Goal: Information Seeking & Learning: Learn about a topic

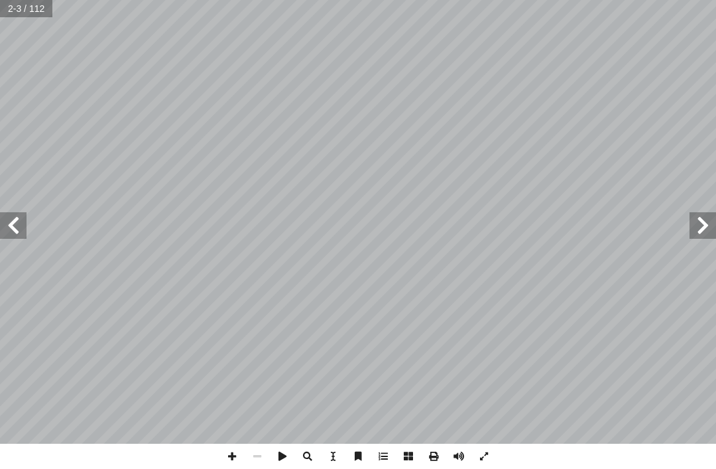
click at [710, 227] on span at bounding box center [703, 225] width 27 height 27
click at [697, 218] on span at bounding box center [703, 225] width 27 height 27
click at [11, 228] on span at bounding box center [13, 225] width 27 height 27
click at [13, 225] on span at bounding box center [13, 225] width 27 height 27
click at [7, 225] on span at bounding box center [13, 225] width 27 height 27
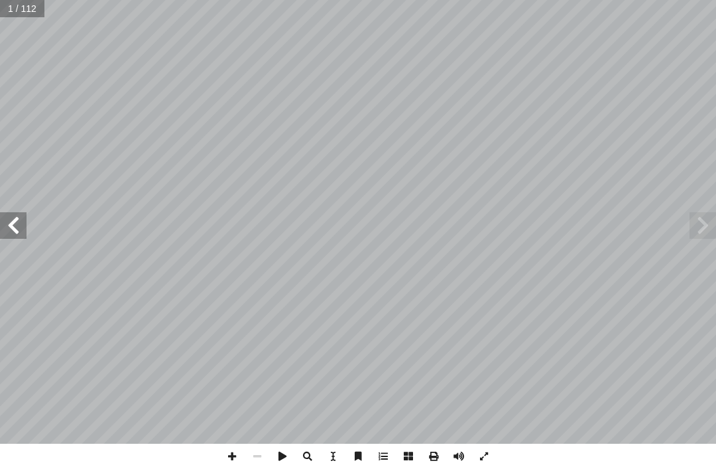
click at [11, 227] on span at bounding box center [13, 225] width 27 height 27
click at [11, 229] on span at bounding box center [13, 225] width 27 height 27
click at [19, 230] on span at bounding box center [13, 225] width 27 height 27
click at [10, 231] on span at bounding box center [13, 225] width 27 height 27
click at [19, 225] on span at bounding box center [13, 225] width 27 height 27
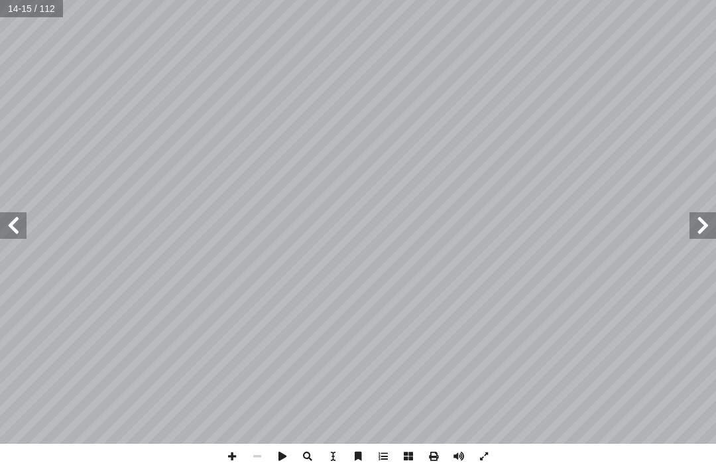
click at [15, 226] on span at bounding box center [13, 225] width 27 height 27
click at [15, 238] on span at bounding box center [13, 225] width 27 height 27
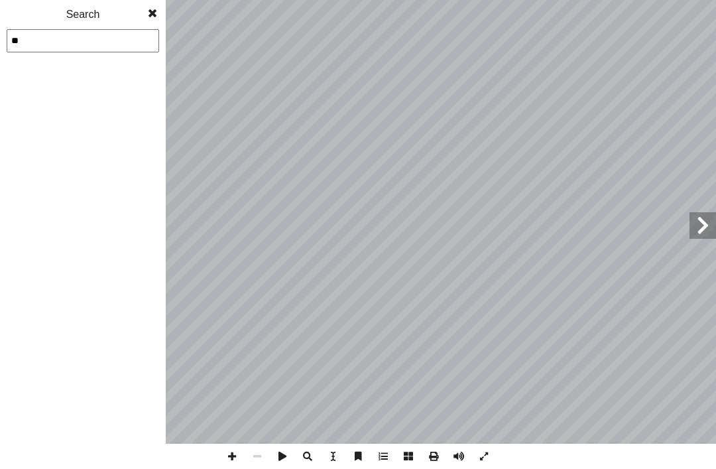
type input "*"
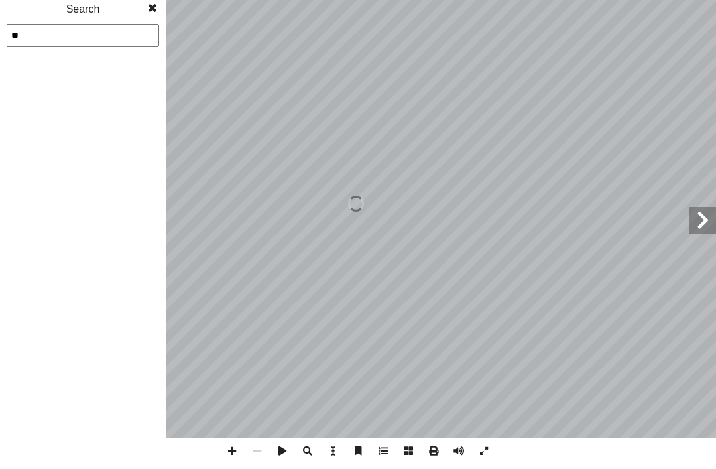
type input "*"
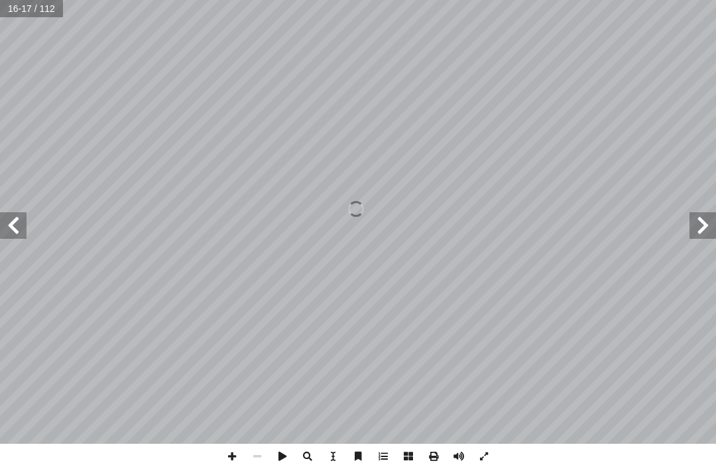
click at [22, 9] on input "text" at bounding box center [32, 8] width 64 height 17
type input "**"
click at [24, 235] on span at bounding box center [13, 225] width 27 height 27
click at [10, 229] on span at bounding box center [13, 225] width 27 height 27
click at [15, 232] on span at bounding box center [13, 225] width 27 height 27
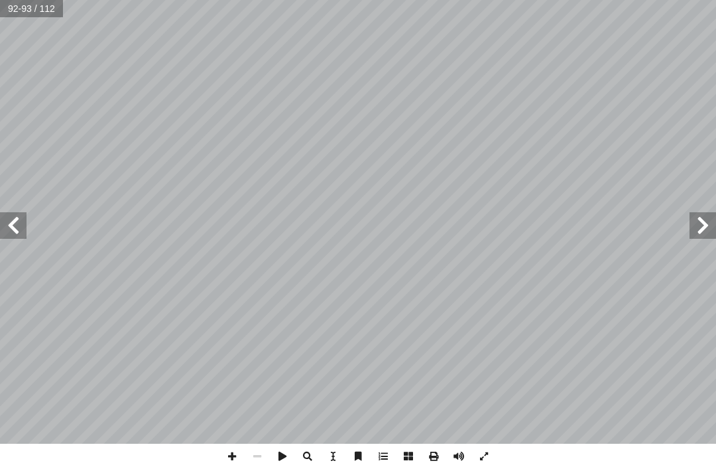
click at [6, 231] on span at bounding box center [13, 225] width 27 height 27
click at [692, 223] on span at bounding box center [703, 225] width 27 height 27
click at [11, 222] on span at bounding box center [13, 225] width 27 height 27
